Goal: Navigation & Orientation: Find specific page/section

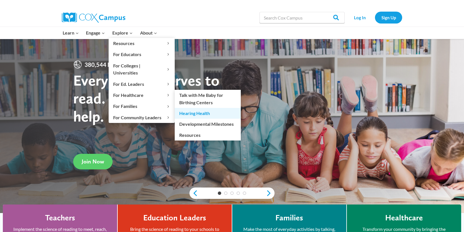
click at [192, 108] on link "Hearing Health" at bounding box center [208, 113] width 66 height 11
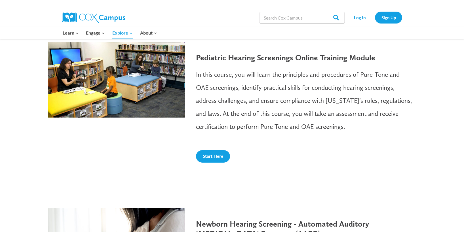
scroll to position [312, 0]
click at [204, 152] on link "Start Here" at bounding box center [213, 156] width 34 height 12
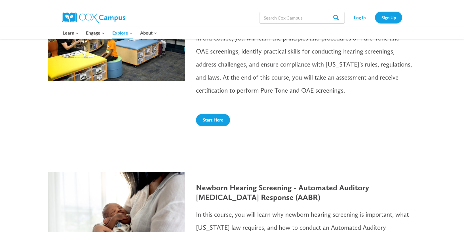
scroll to position [351, 0]
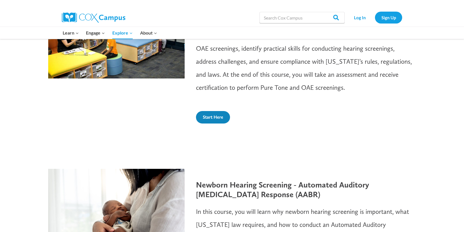
click at [212, 118] on span "Start Here" at bounding box center [213, 117] width 20 height 5
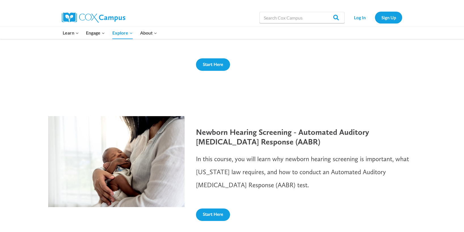
scroll to position [450, 0]
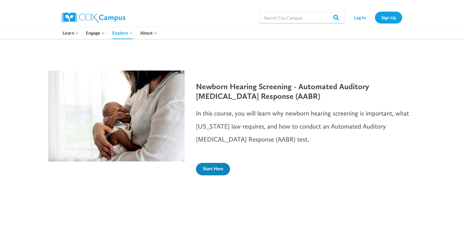
click at [212, 168] on span "Start Here" at bounding box center [213, 168] width 20 height 5
